Goal: Task Accomplishment & Management: Manage account settings

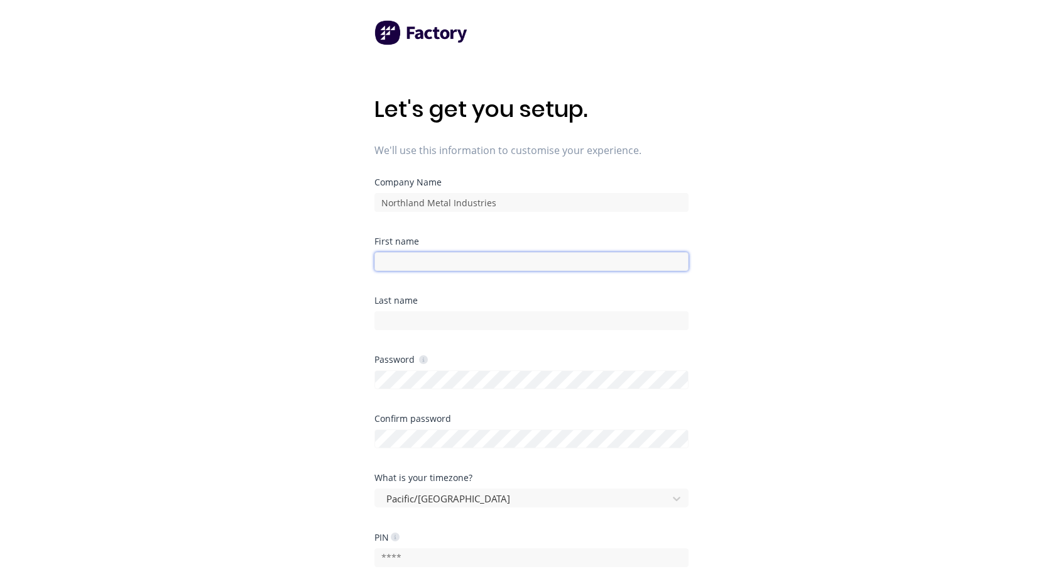
click at [423, 259] on input at bounding box center [531, 261] width 314 height 19
type input "[PERSON_NAME]"
click at [414, 312] on input at bounding box center [531, 320] width 314 height 19
click at [395, 317] on input at bounding box center [531, 320] width 314 height 19
type input "Zaytsev"
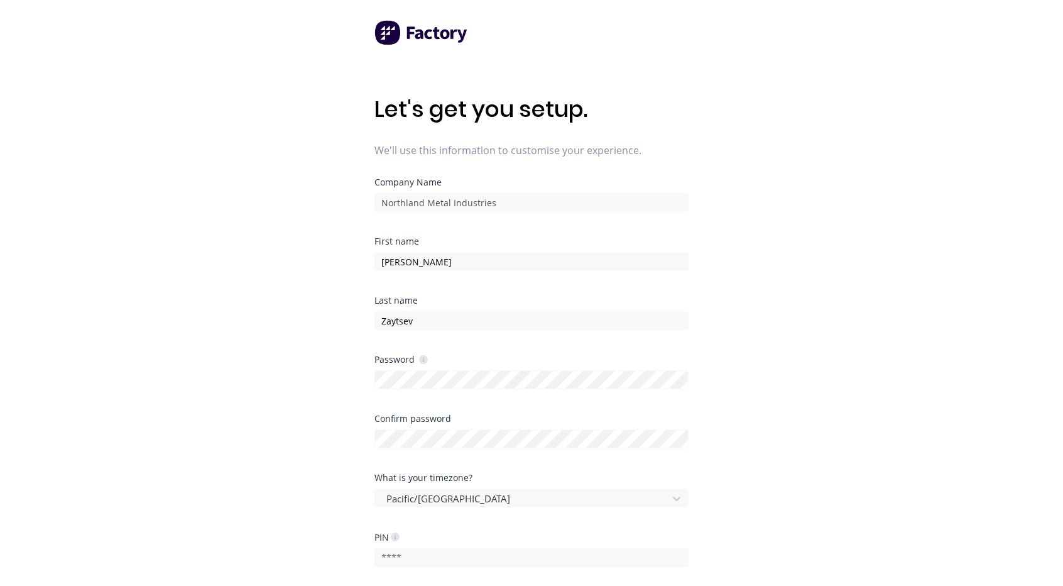
click at [905, 388] on div "Let's get you setup. We'll use this information to customise your experience. C…" at bounding box center [531, 318] width 1063 height 636
click at [913, 344] on div "Let's get you setup. We'll use this information to customise your experience. C…" at bounding box center [531, 318] width 1063 height 636
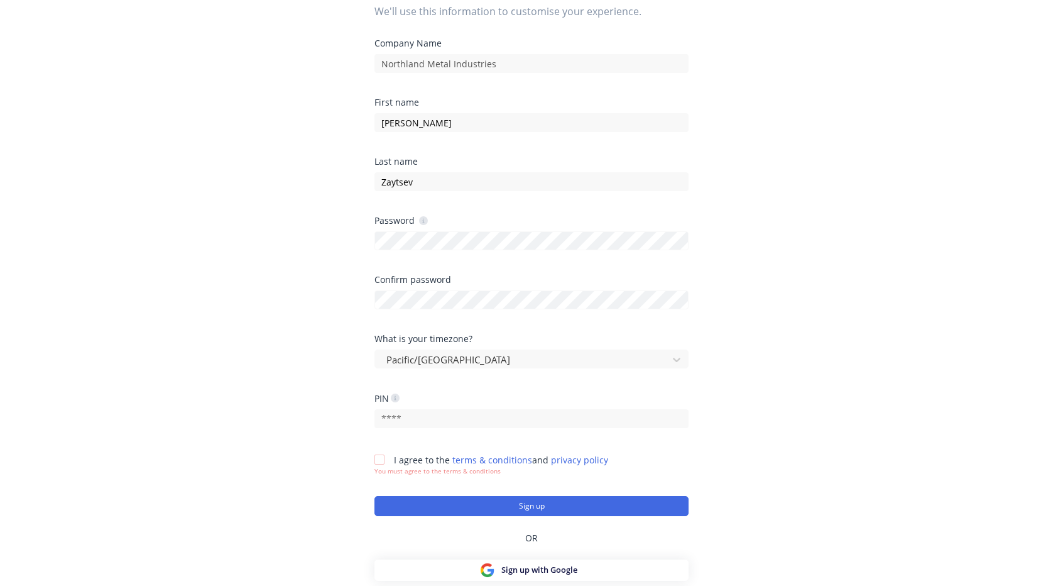
scroll to position [169, 0]
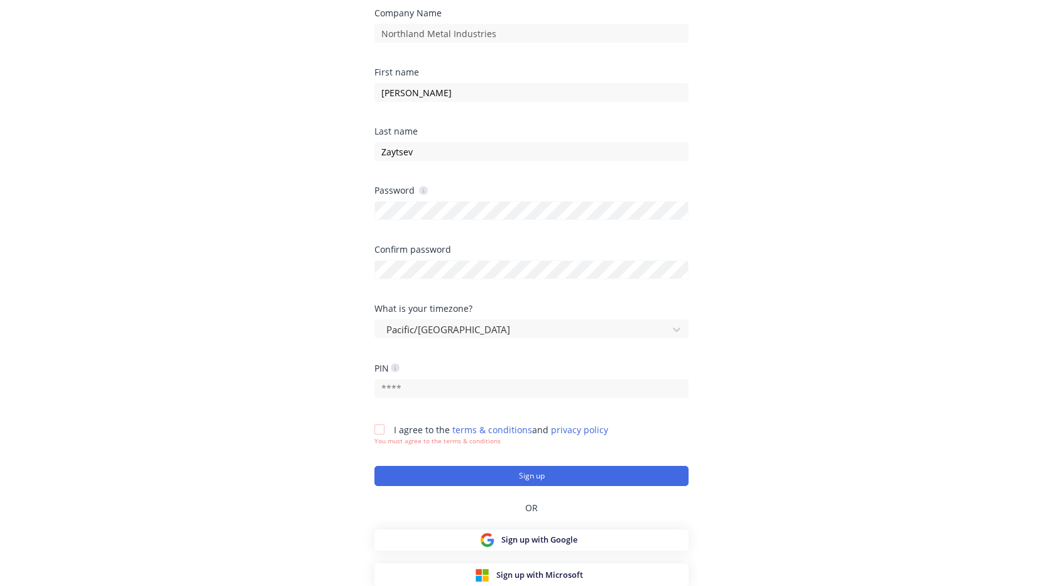
click at [396, 368] on icon at bounding box center [395, 367] width 9 height 9
click at [377, 429] on div at bounding box center [379, 429] width 25 height 25
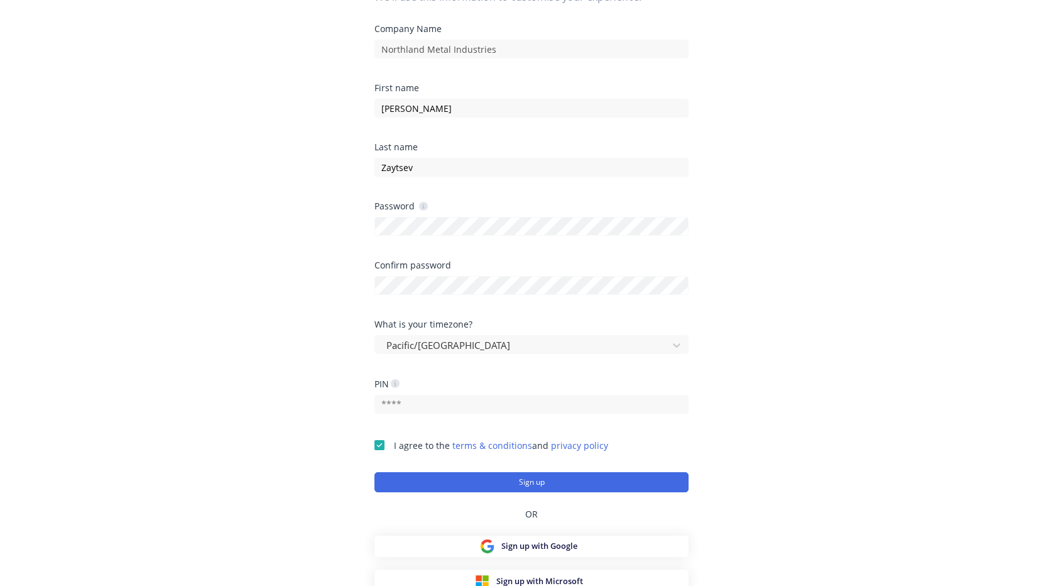
scroll to position [160, 0]
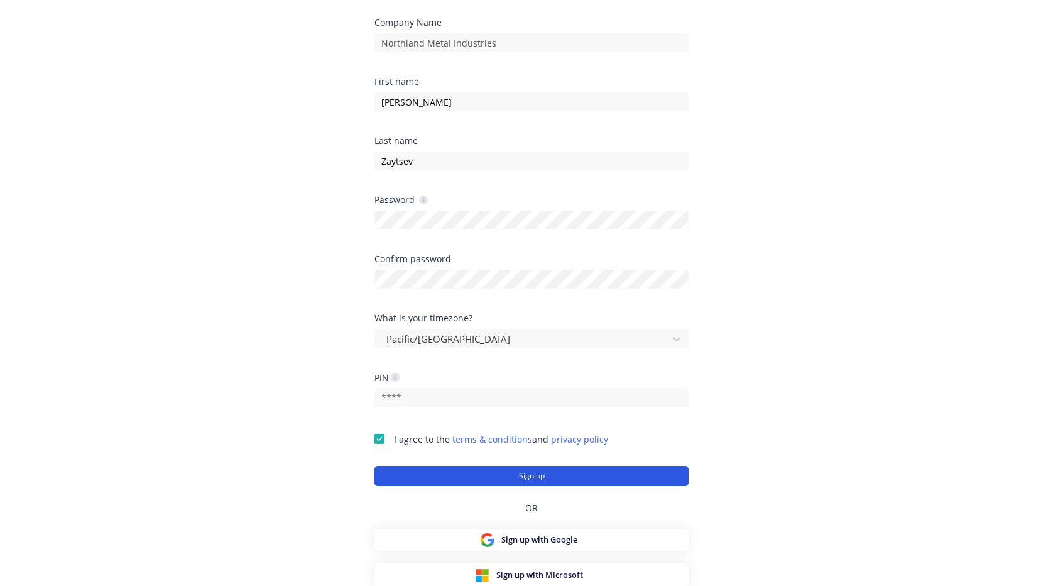
click at [486, 473] on button "Sign up" at bounding box center [531, 476] width 314 height 20
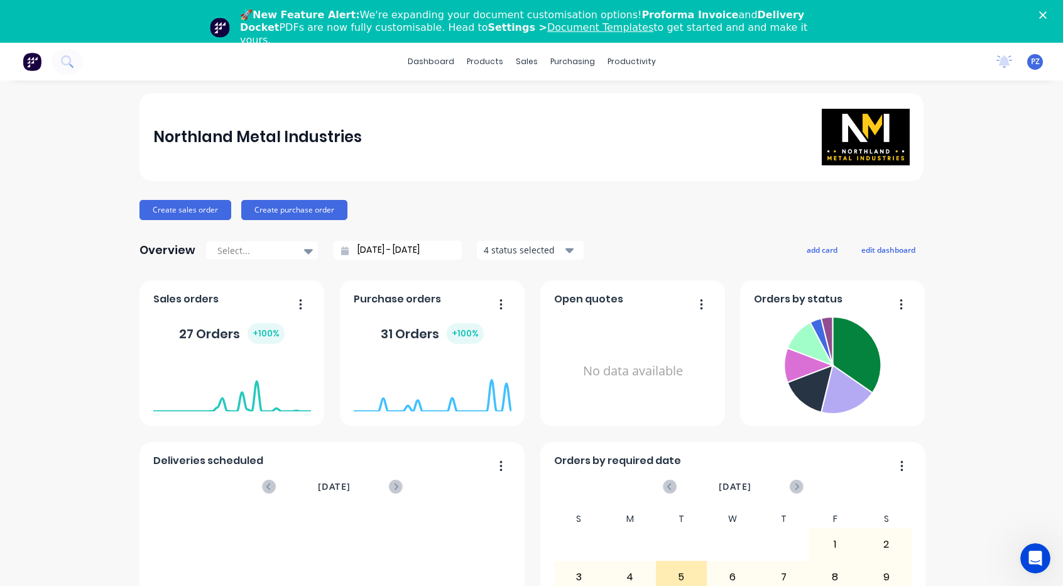
click at [1031, 65] on span "PZ" at bounding box center [1035, 61] width 9 height 11
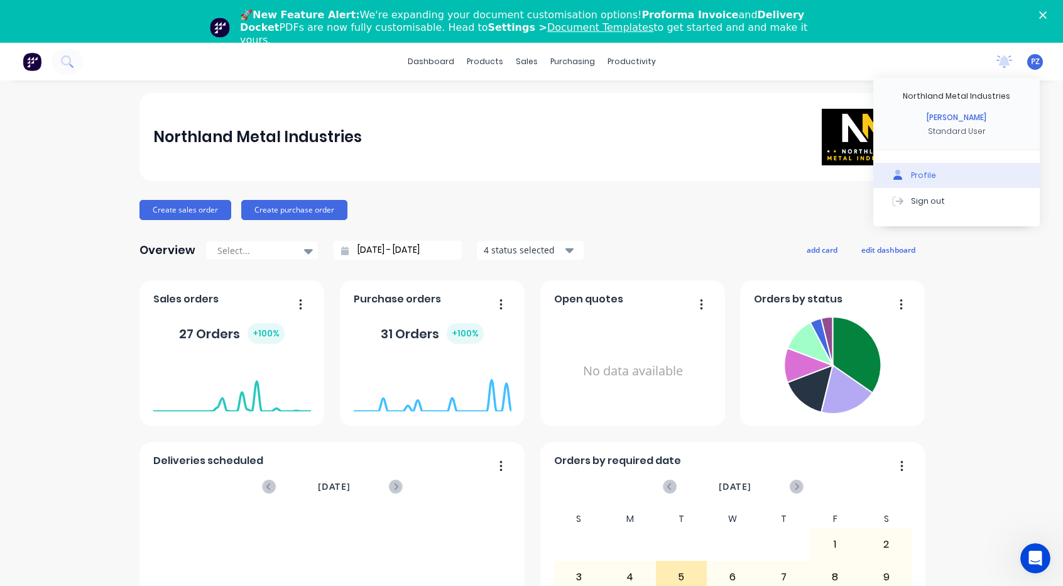
click at [915, 168] on button "Profile" at bounding box center [956, 175] width 166 height 25
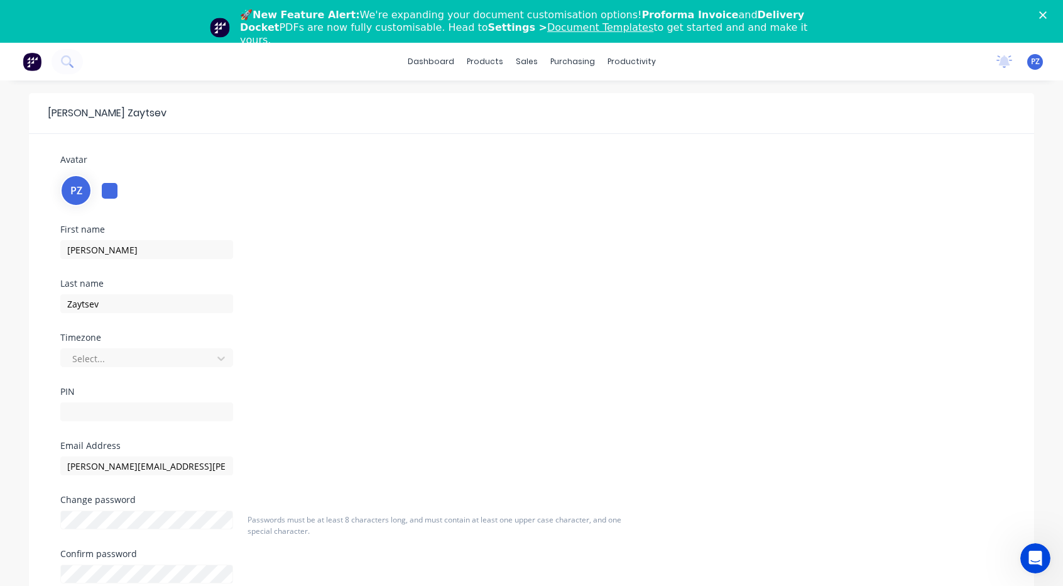
click at [1047, 14] on polygon "Close" at bounding box center [1043, 15] width 8 height 8
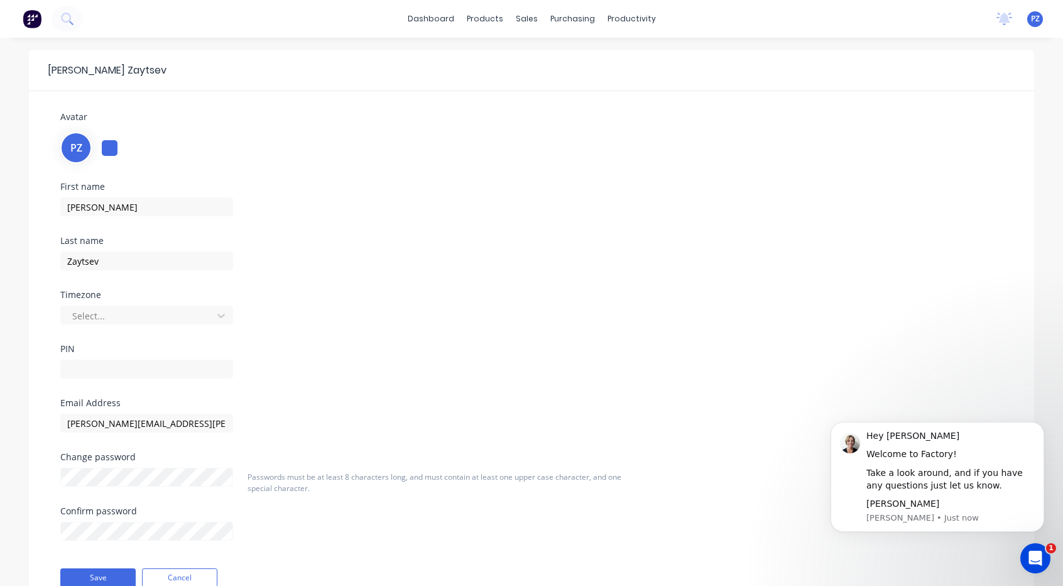
click at [766, 224] on div "First name [PERSON_NAME] Last name [PERSON_NAME] Timezone Select... PIN" at bounding box center [531, 290] width 961 height 216
click at [435, 19] on link "dashboard" at bounding box center [430, 18] width 59 height 19
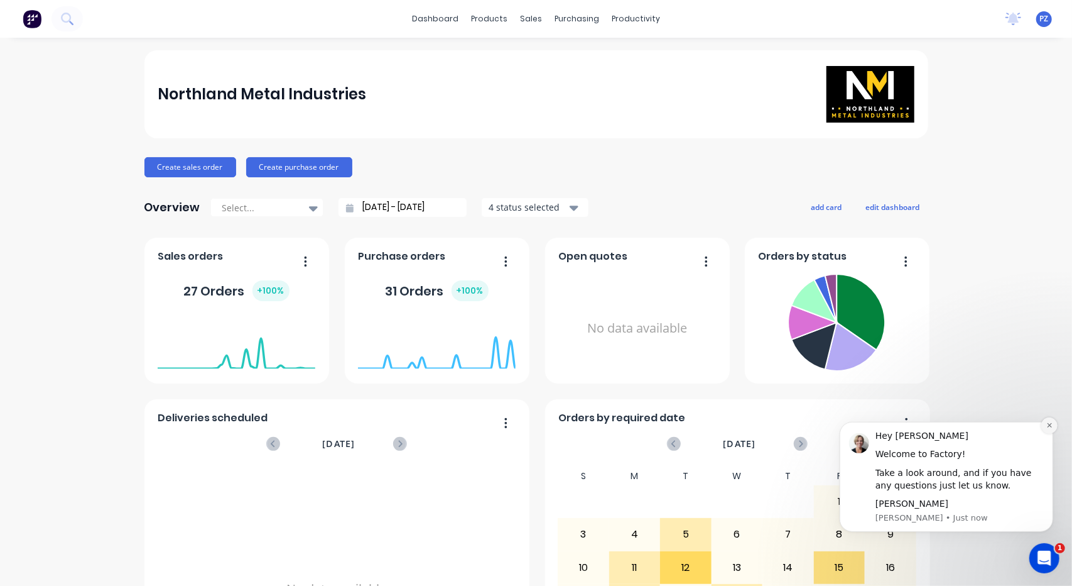
click at [1048, 423] on icon "Dismiss notification" at bounding box center [1049, 424] width 4 height 4
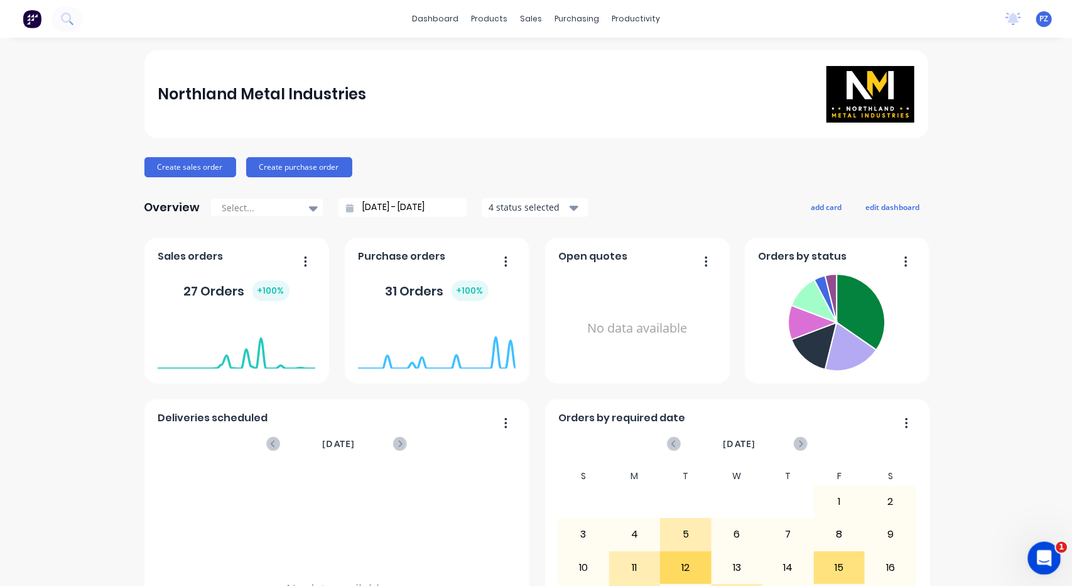
click at [1048, 548] on div "Open Intercom Messenger" at bounding box center [1042, 555] width 41 height 41
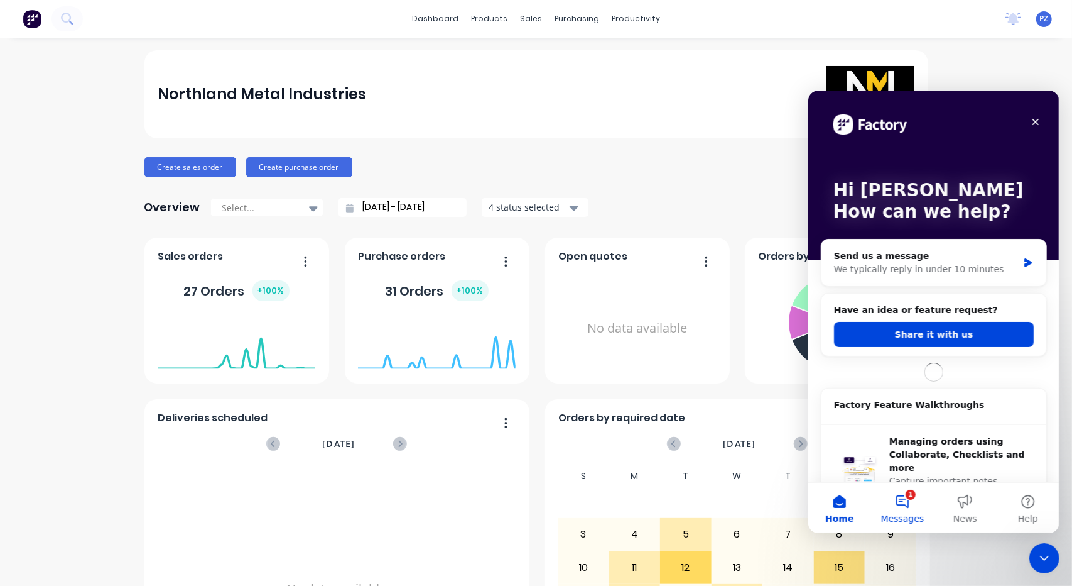
click at [910, 501] on button "1 Messages" at bounding box center [902, 507] width 63 height 50
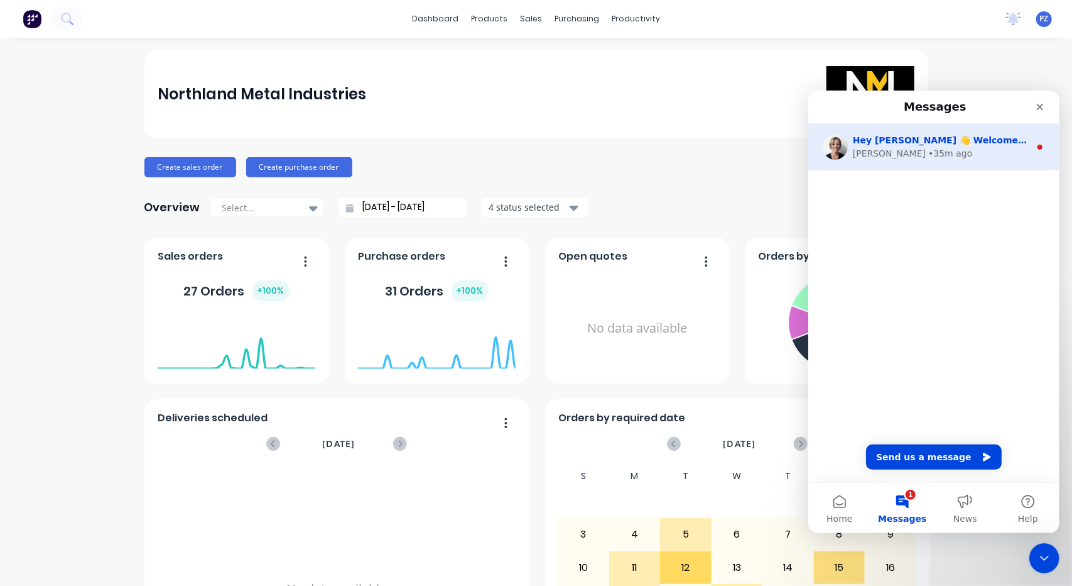
click at [965, 156] on div "[PERSON_NAME] • 35m ago" at bounding box center [940, 152] width 177 height 13
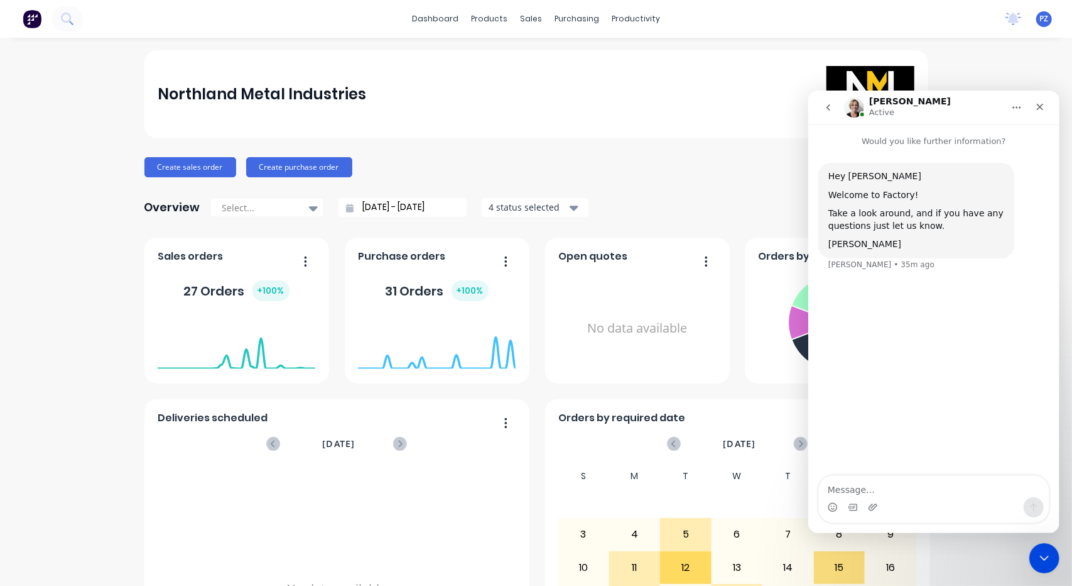
click at [702, 137] on div "Northland Metal Industries" at bounding box center [536, 94] width 784 height 88
click at [1044, 109] on icon "Close" at bounding box center [1040, 106] width 10 height 10
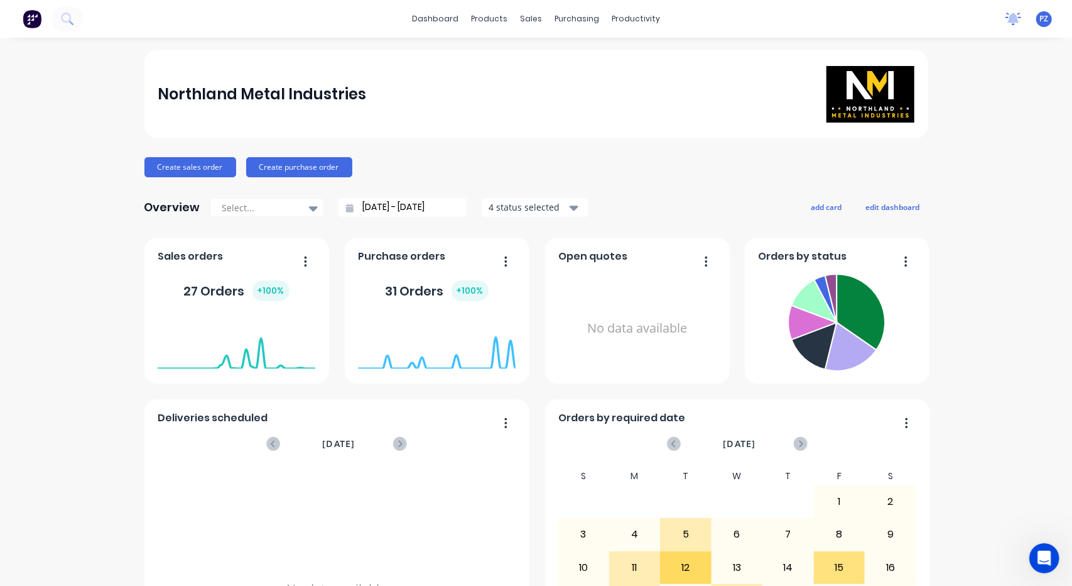
click at [1008, 18] on icon at bounding box center [1013, 18] width 11 height 10
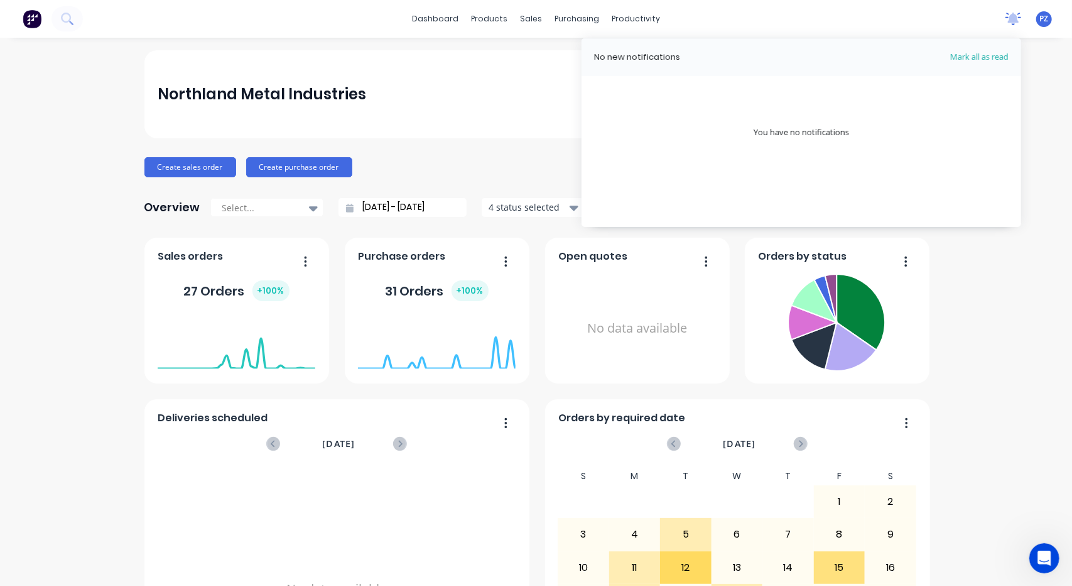
click at [1008, 18] on icon at bounding box center [1013, 18] width 11 height 10
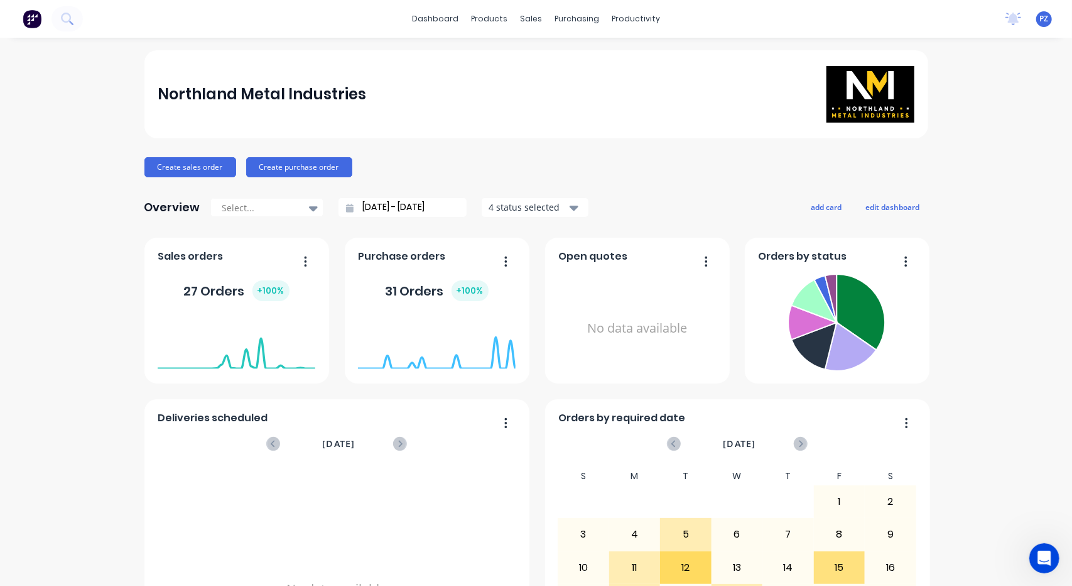
click at [1040, 18] on span "PZ" at bounding box center [1044, 18] width 9 height 11
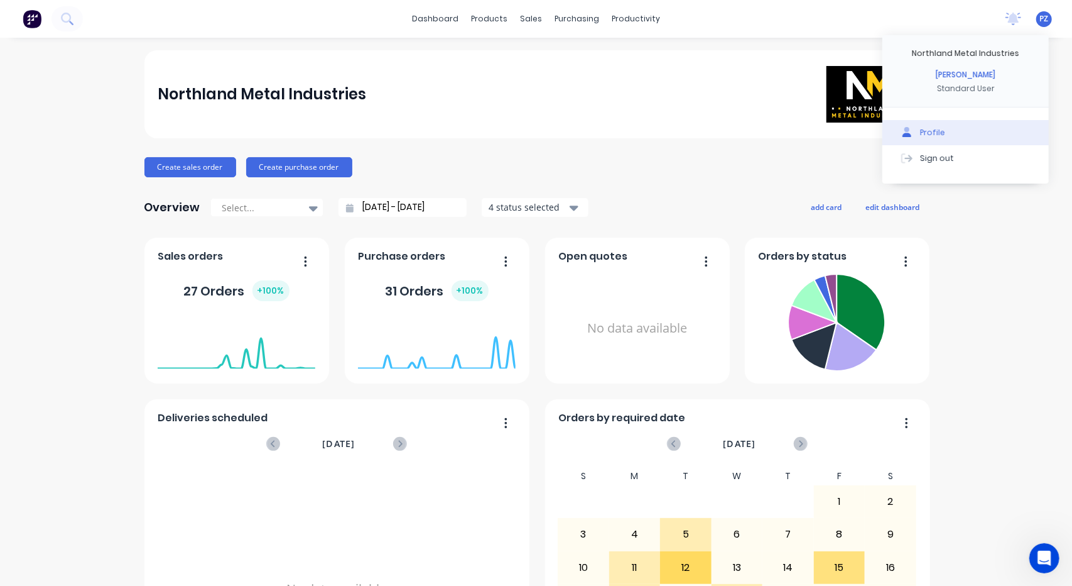
click at [920, 131] on div "Profile" at bounding box center [932, 132] width 25 height 11
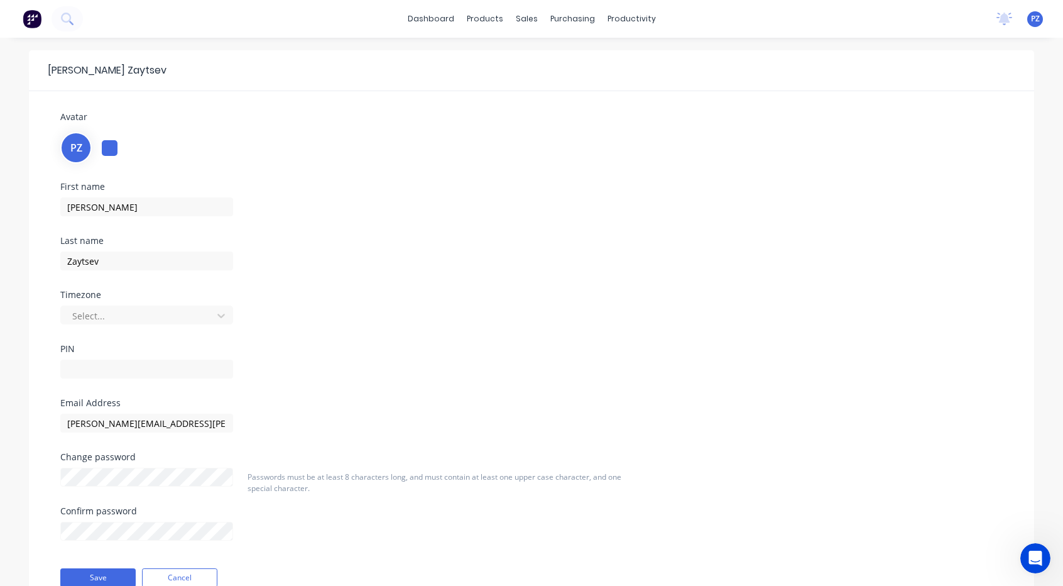
click at [111, 148] on div at bounding box center [110, 148] width 16 height 16
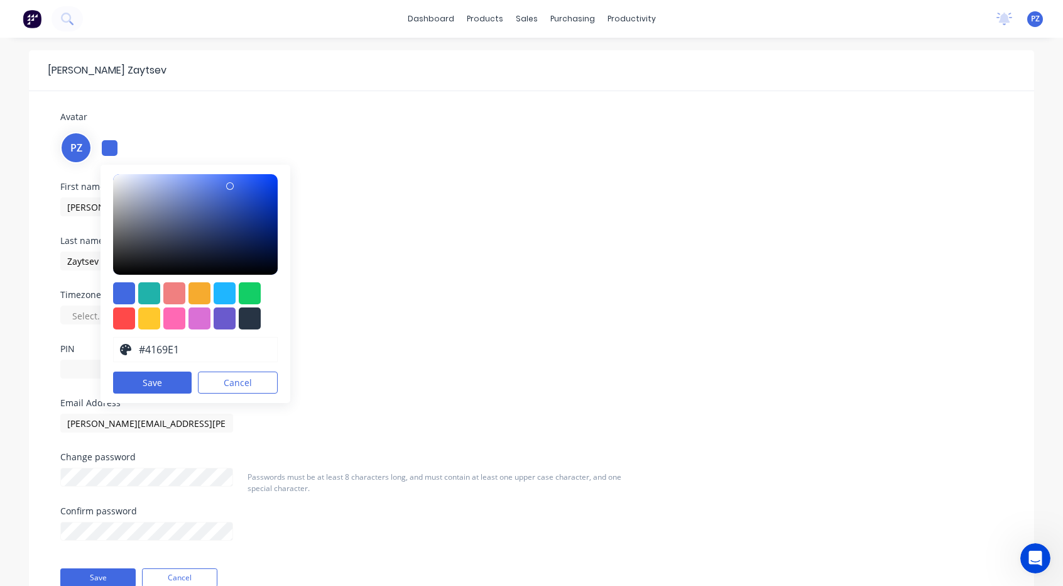
click at [111, 148] on div at bounding box center [110, 148] width 16 height 16
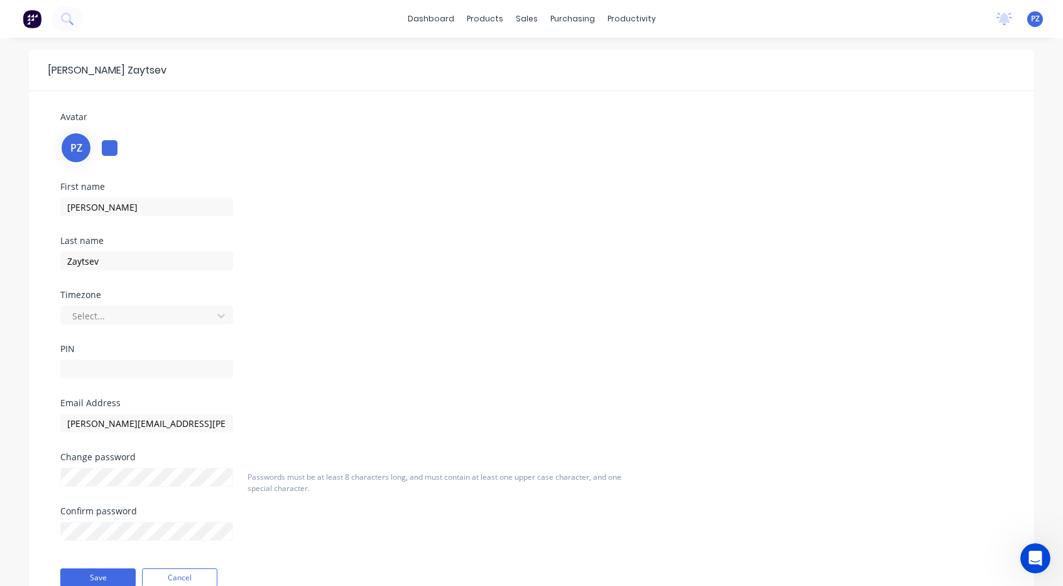
click at [79, 144] on span "PZ" at bounding box center [76, 147] width 12 height 15
click at [109, 142] on div at bounding box center [110, 148] width 16 height 16
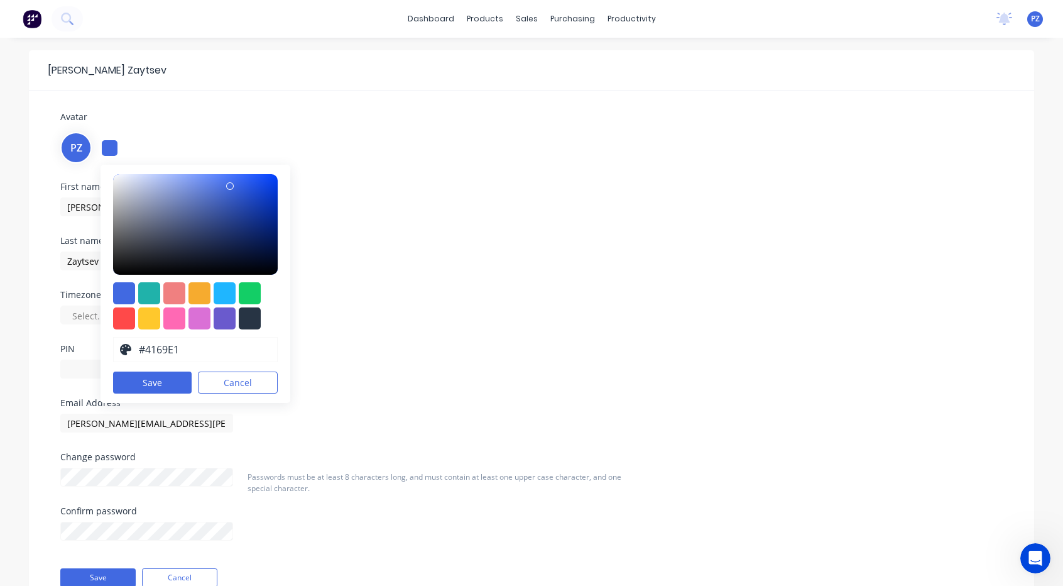
click at [77, 144] on span "PZ" at bounding box center [76, 147] width 12 height 15
click at [281, 134] on div "PZ #4169E1 hex #4169E1 Save Cancel" at bounding box center [531, 146] width 942 height 34
click at [611, 288] on div "First name [PERSON_NAME] Last name [PERSON_NAME] Timezone Select... PIN" at bounding box center [531, 290] width 961 height 216
click at [237, 382] on button "Cancel" at bounding box center [238, 382] width 80 height 22
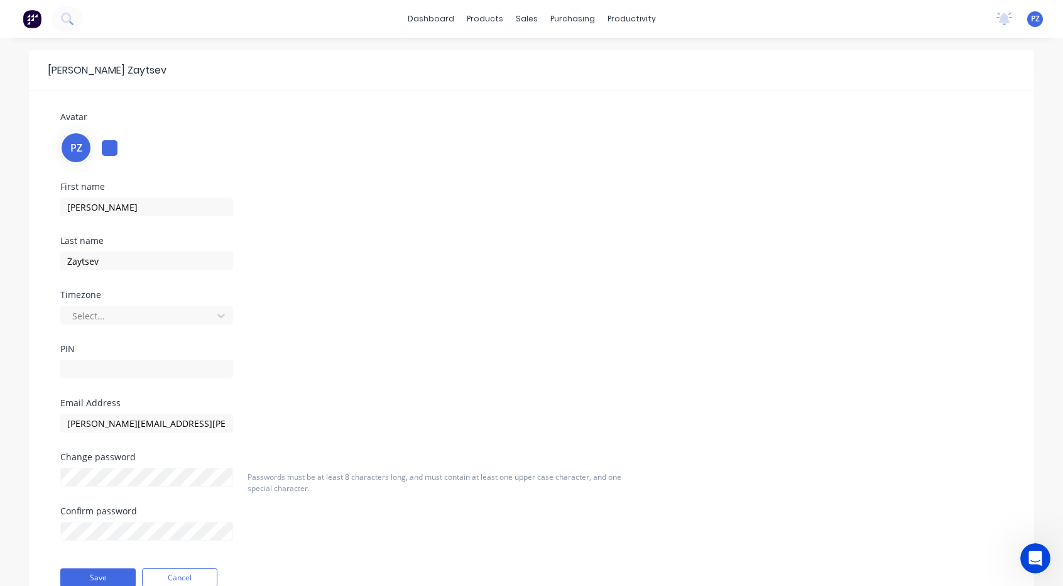
click at [108, 146] on div at bounding box center [110, 148] width 16 height 16
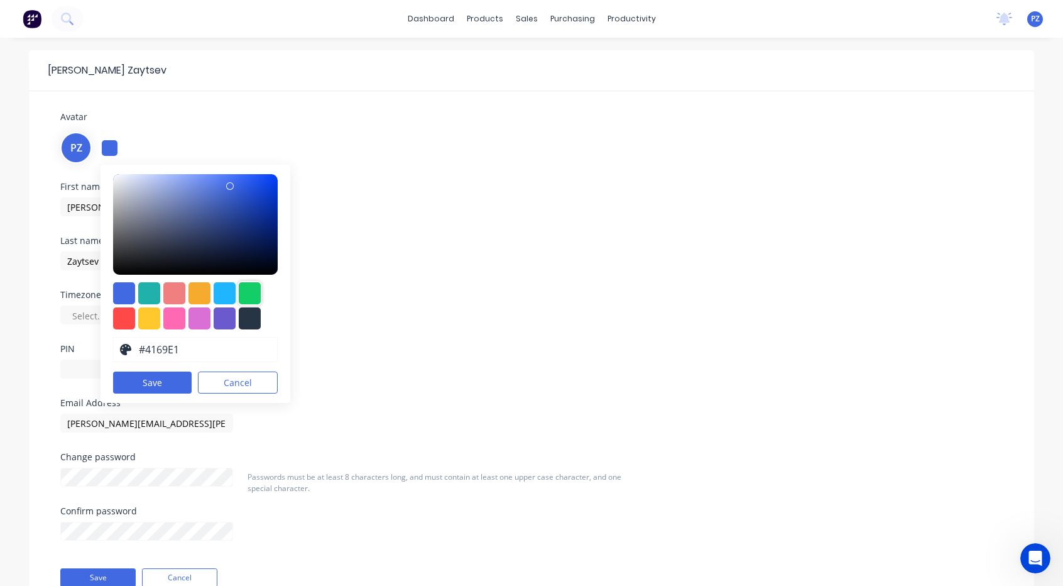
click at [253, 288] on div at bounding box center [250, 293] width 22 height 22
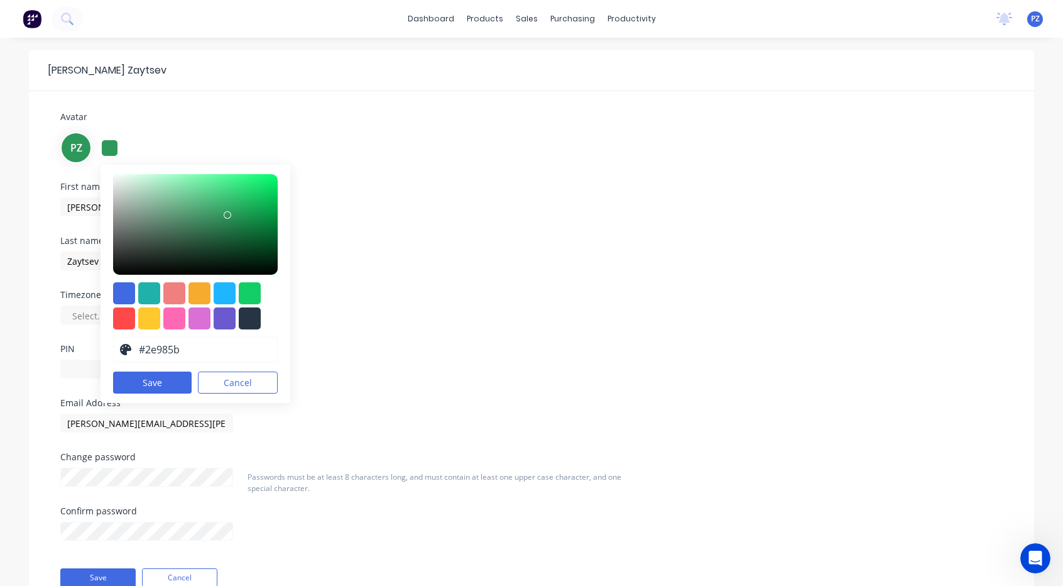
type input "#2f9c5d"
drag, startPoint x: 248, startPoint y: 193, endPoint x: 223, endPoint y: 213, distance: 32.2
click at [223, 213] on div at bounding box center [195, 224] width 165 height 101
click at [146, 384] on button "Save" at bounding box center [152, 382] width 79 height 22
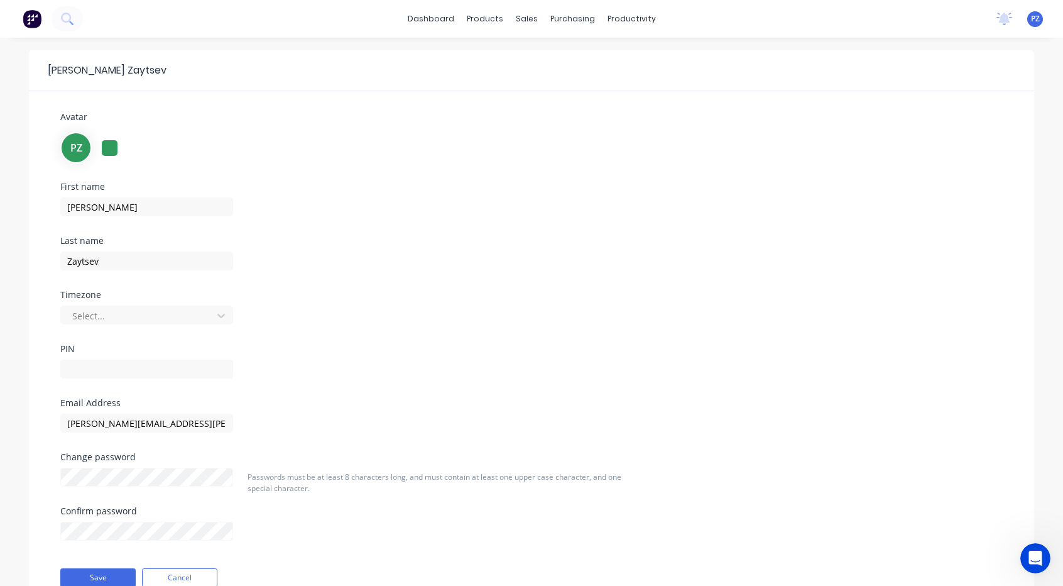
click at [616, 143] on div "PZ" at bounding box center [531, 146] width 942 height 34
click at [33, 24] on img at bounding box center [32, 18] width 19 height 19
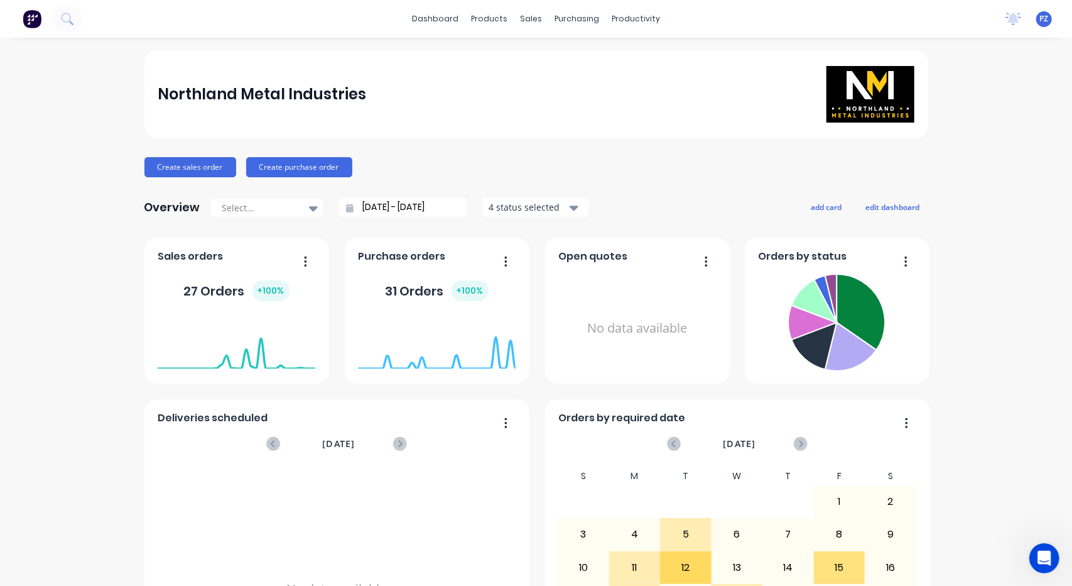
click at [1040, 14] on span "PZ" at bounding box center [1044, 18] width 9 height 11
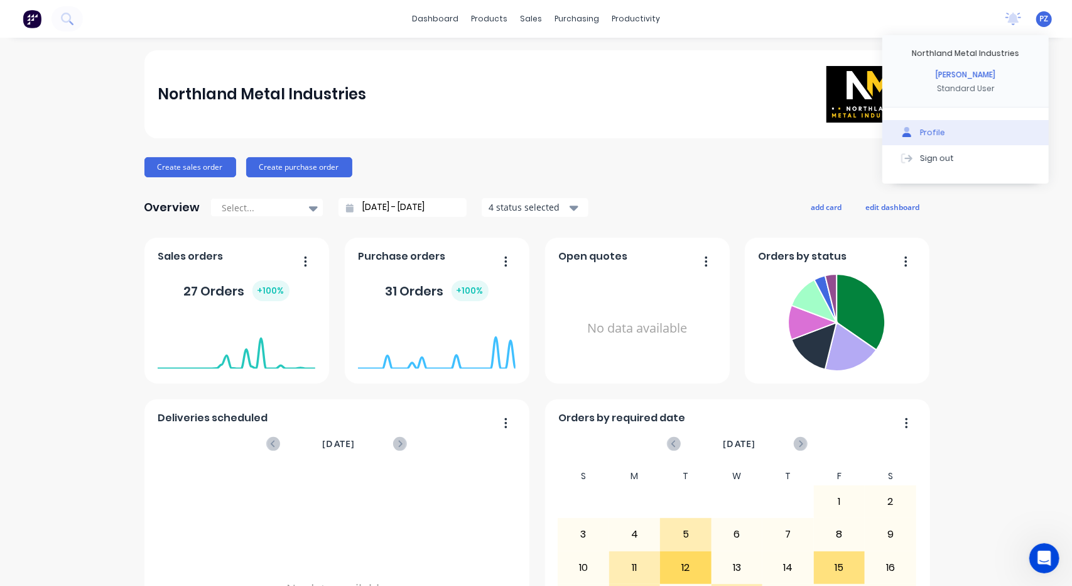
click at [920, 131] on div "Profile" at bounding box center [932, 132] width 25 height 11
